Goal: Transaction & Acquisition: Purchase product/service

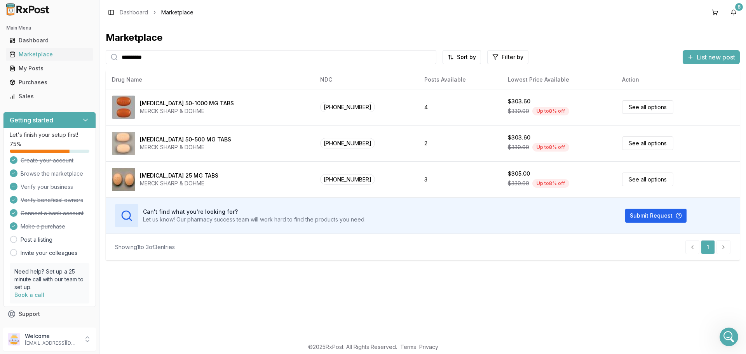
scroll to position [1, 0]
drag, startPoint x: 182, startPoint y: 61, endPoint x: 0, endPoint y: -9, distance: 194.5
click at [0, 0] on html "**********" at bounding box center [373, 177] width 746 height 354
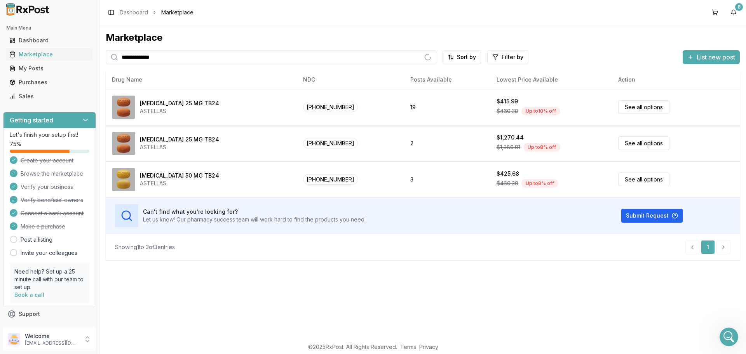
type input "**********"
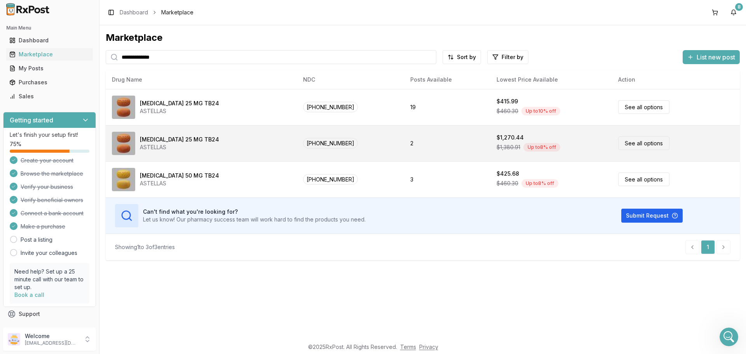
click at [630, 148] on link "See all options" at bounding box center [643, 143] width 51 height 14
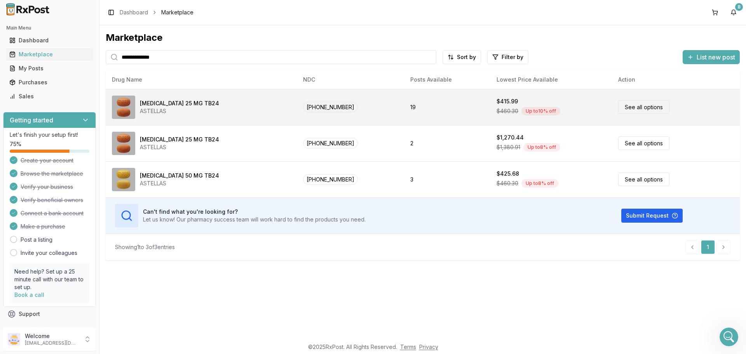
click at [630, 107] on link "See all options" at bounding box center [643, 107] width 51 height 14
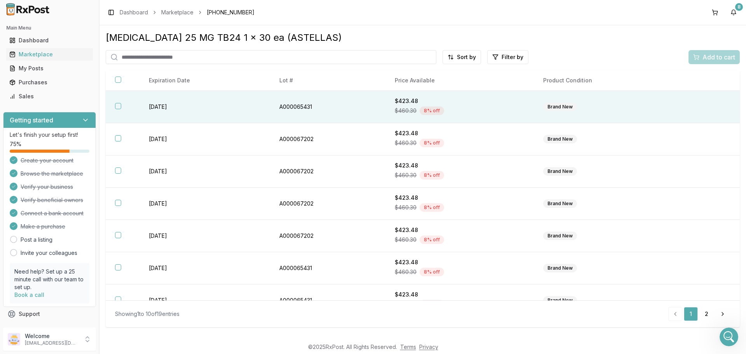
drag, startPoint x: 118, startPoint y: 104, endPoint x: 118, endPoint y: 119, distance: 14.4
click at [118, 106] on button "button" at bounding box center [118, 106] width 6 height 6
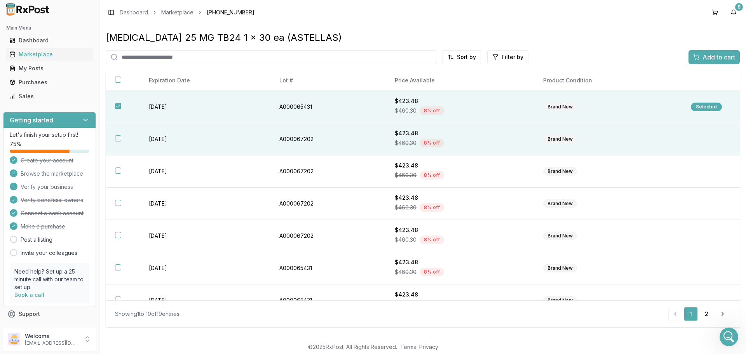
click at [119, 138] on button "button" at bounding box center [118, 138] width 6 height 6
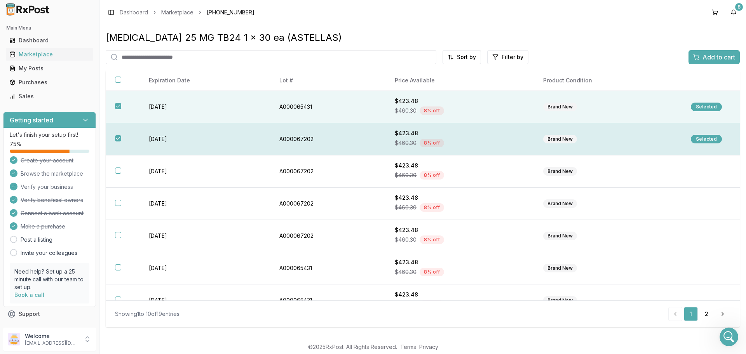
drag, startPoint x: 118, startPoint y: 169, endPoint x: 197, endPoint y: 153, distance: 81.4
click at [121, 169] on button "button" at bounding box center [118, 170] width 6 height 6
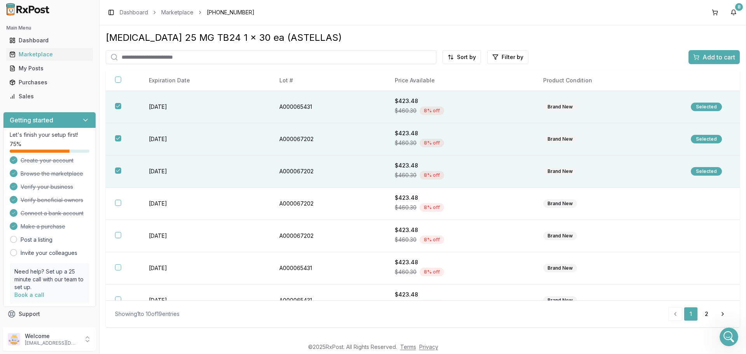
click at [699, 53] on div "Add to cart" at bounding box center [714, 56] width 42 height 9
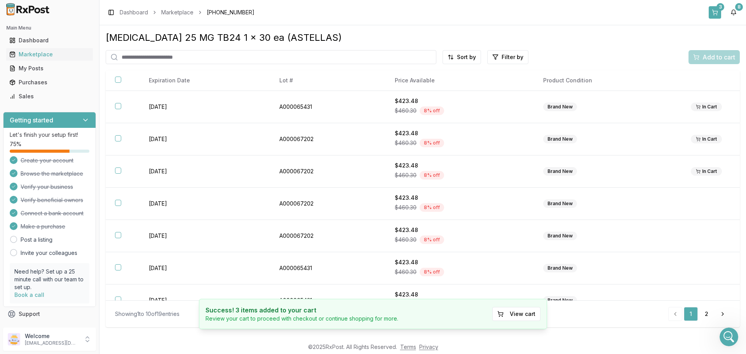
click at [717, 7] on div "3" at bounding box center [720, 7] width 8 height 8
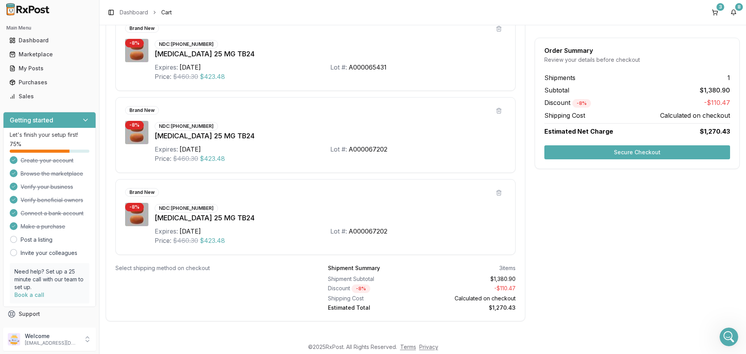
scroll to position [194, 0]
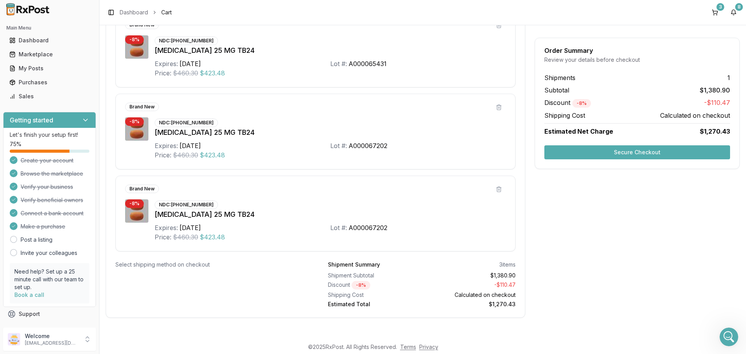
click at [572, 152] on button "Secure Checkout" at bounding box center [637, 152] width 186 height 14
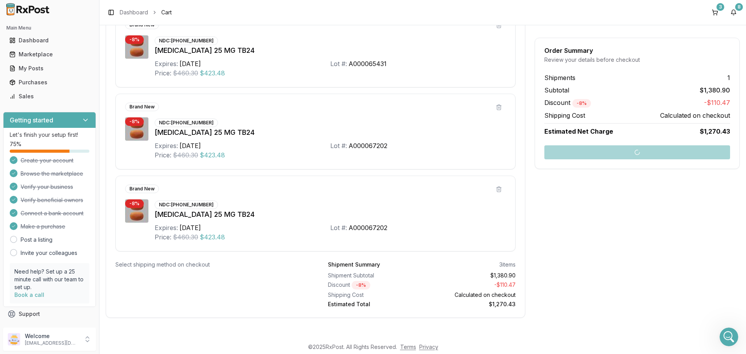
scroll to position [3, 0]
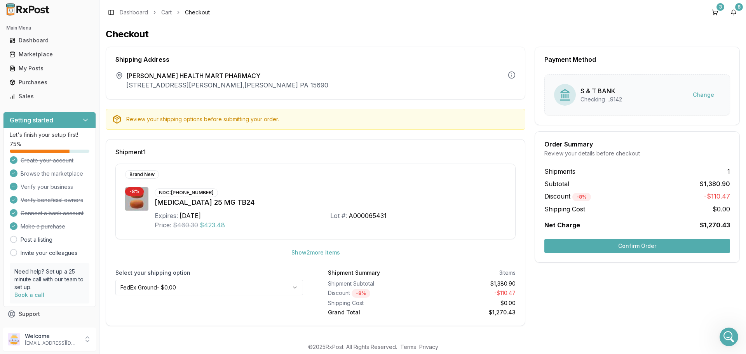
click at [585, 250] on button "Confirm Order" at bounding box center [637, 246] width 186 height 14
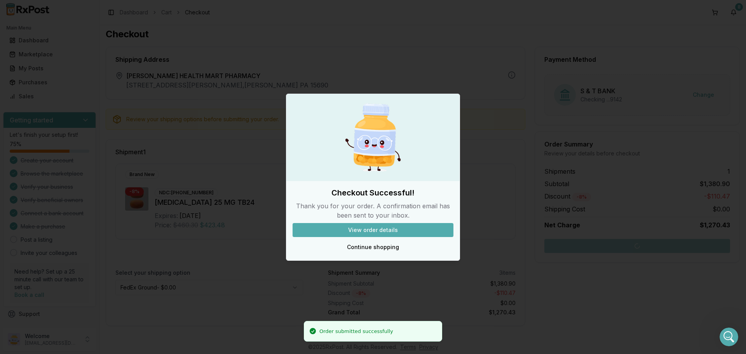
click at [435, 229] on button "View order details" at bounding box center [372, 230] width 161 height 14
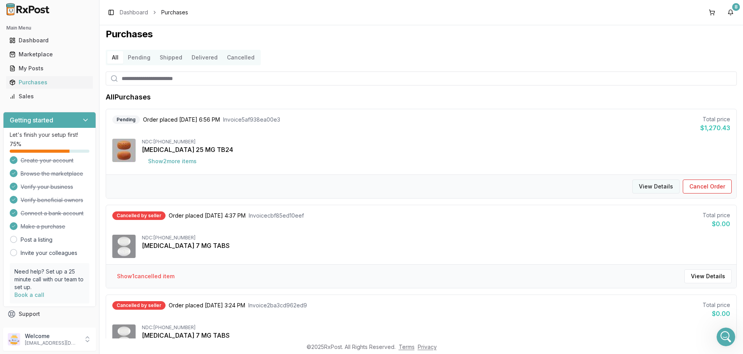
click at [647, 185] on button "View Details" at bounding box center [655, 186] width 47 height 14
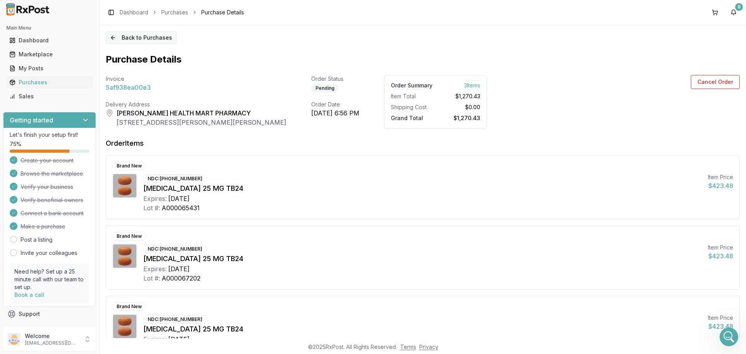
click at [116, 34] on button "Back to Purchases" at bounding box center [141, 37] width 71 height 12
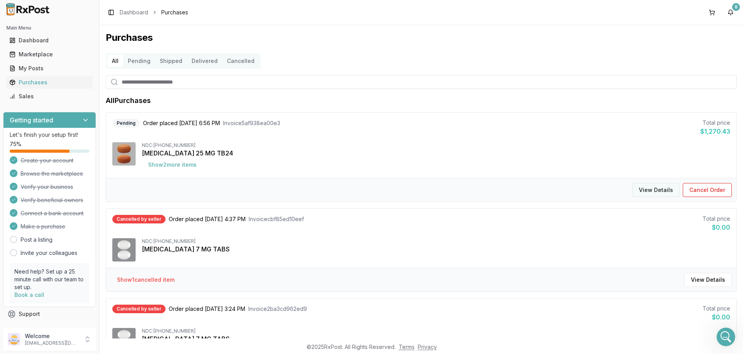
click at [644, 190] on button "View Details" at bounding box center [655, 190] width 47 height 14
